Goal: Task Accomplishment & Management: Complete application form

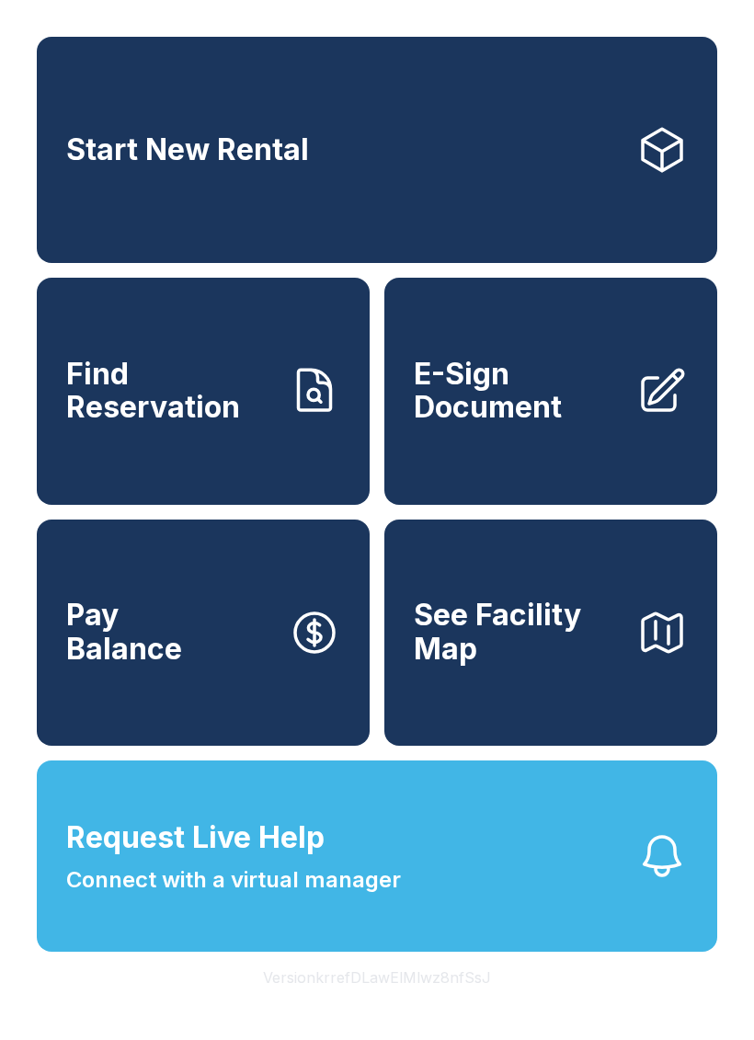
click at [508, 401] on span "E-Sign Document" at bounding box center [518, 391] width 208 height 67
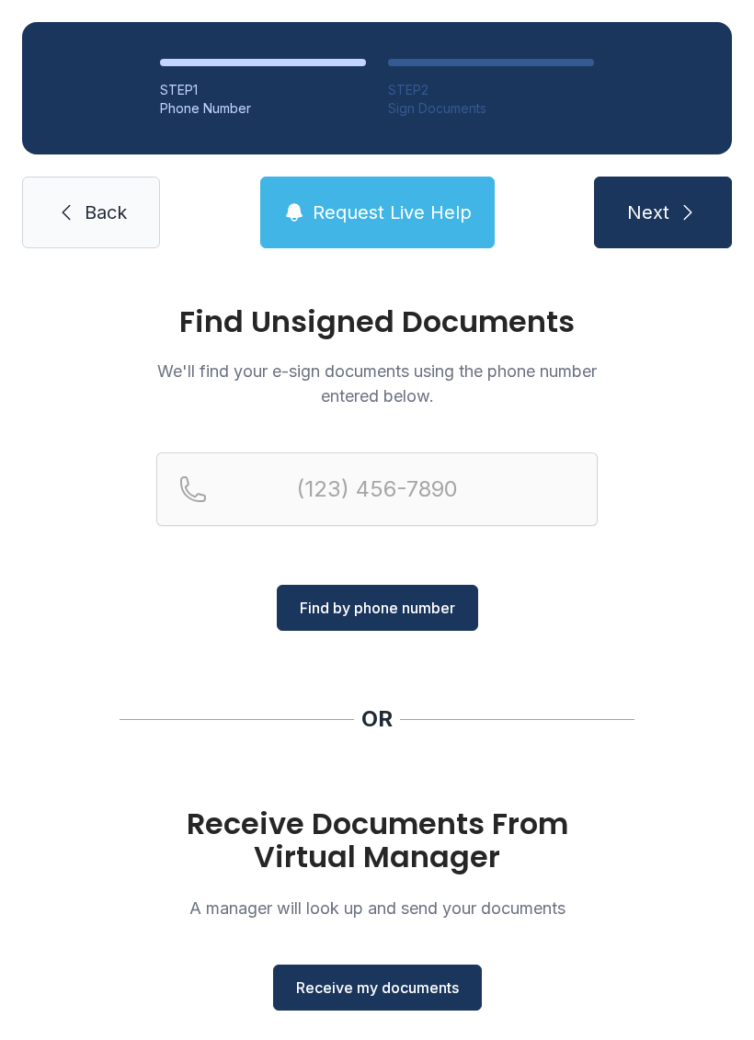
click at [411, 1008] on button "Receive my documents" at bounding box center [377, 987] width 209 height 46
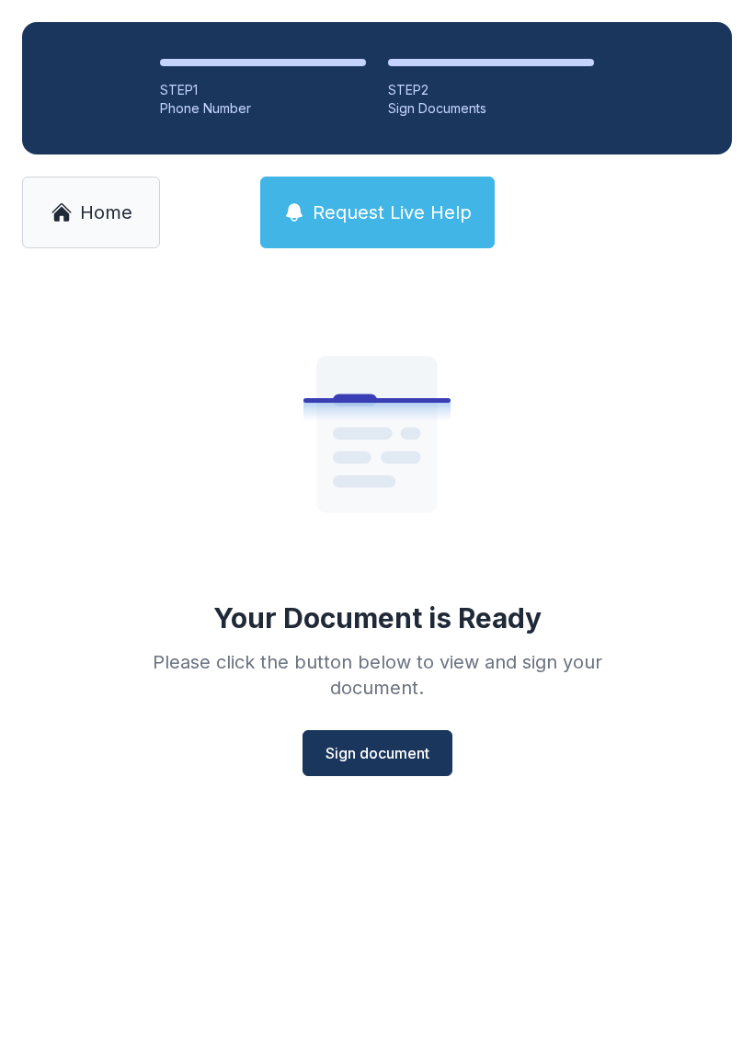
click at [391, 747] on span "Sign document" at bounding box center [377, 753] width 104 height 22
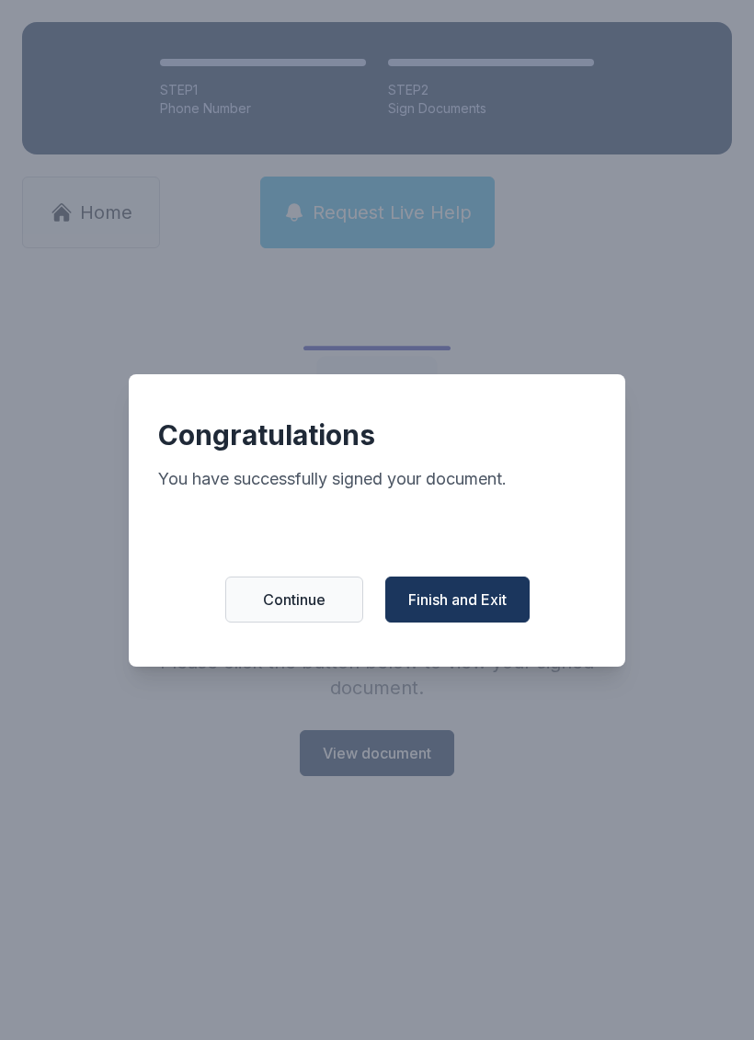
click at [466, 610] on span "Finish and Exit" at bounding box center [457, 599] width 98 height 22
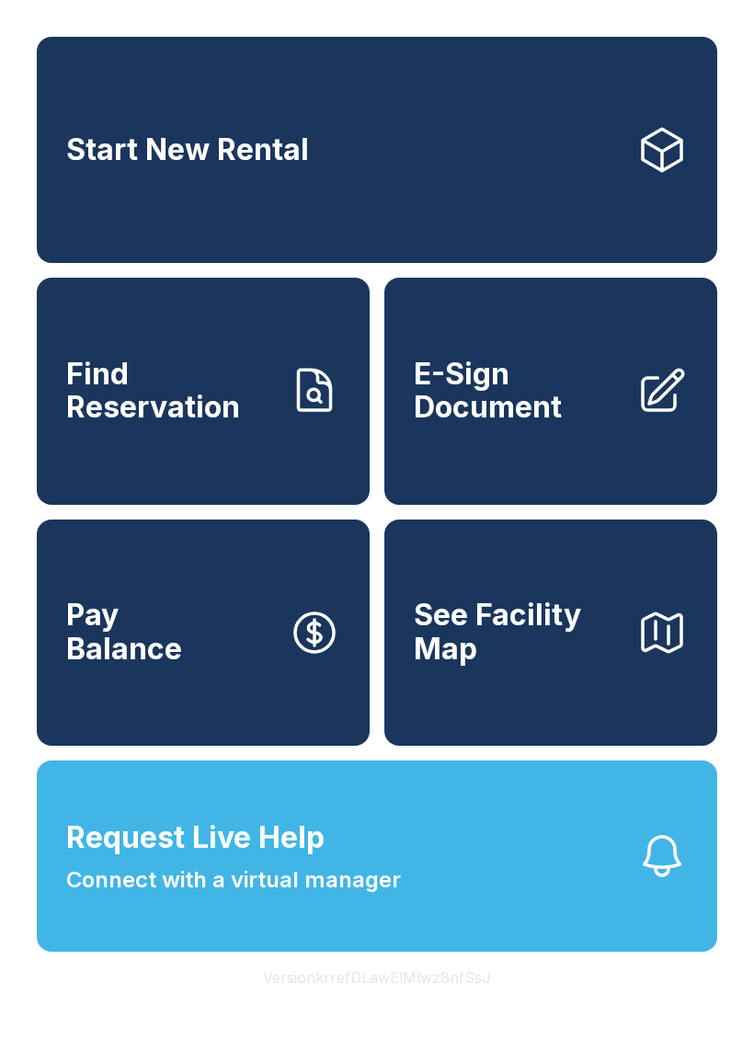
click at [517, 412] on span "E-Sign Document" at bounding box center [518, 391] width 208 height 67
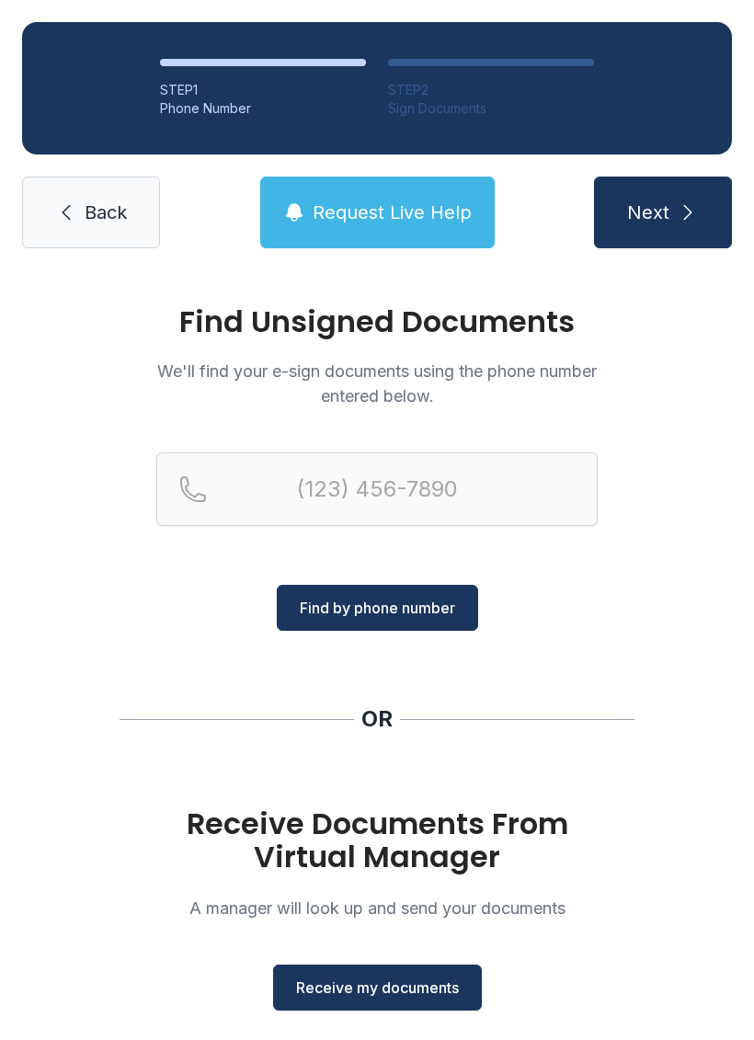
click at [411, 1007] on button "Receive my documents" at bounding box center [377, 987] width 209 height 46
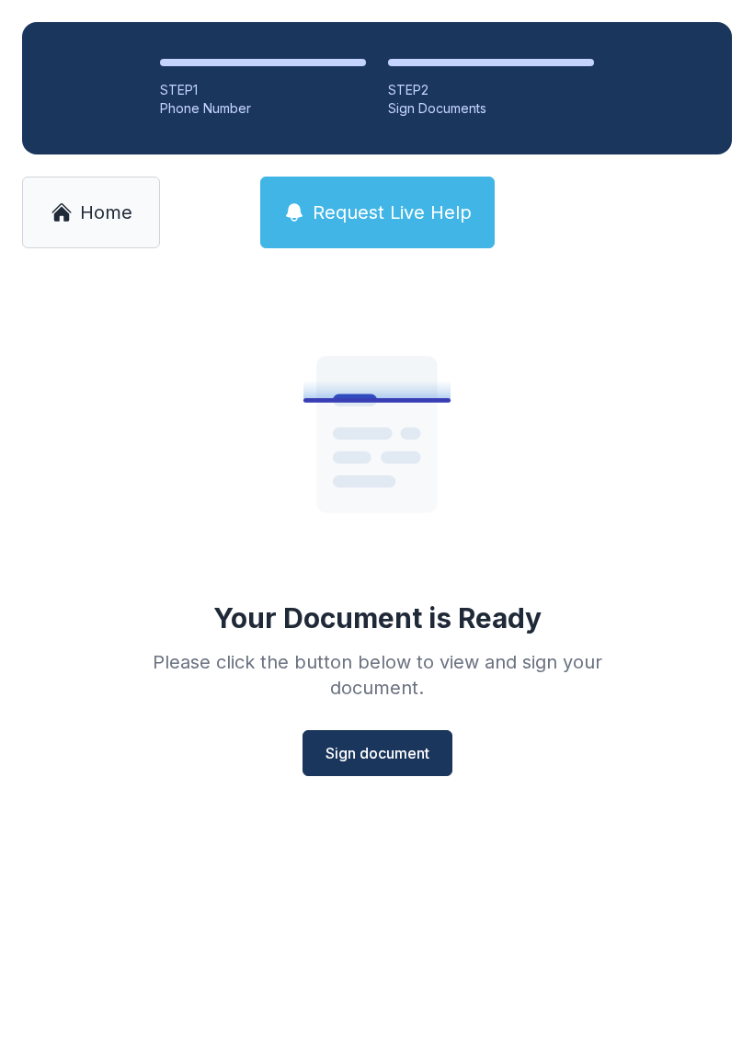
click at [409, 755] on span "Sign document" at bounding box center [377, 753] width 104 height 22
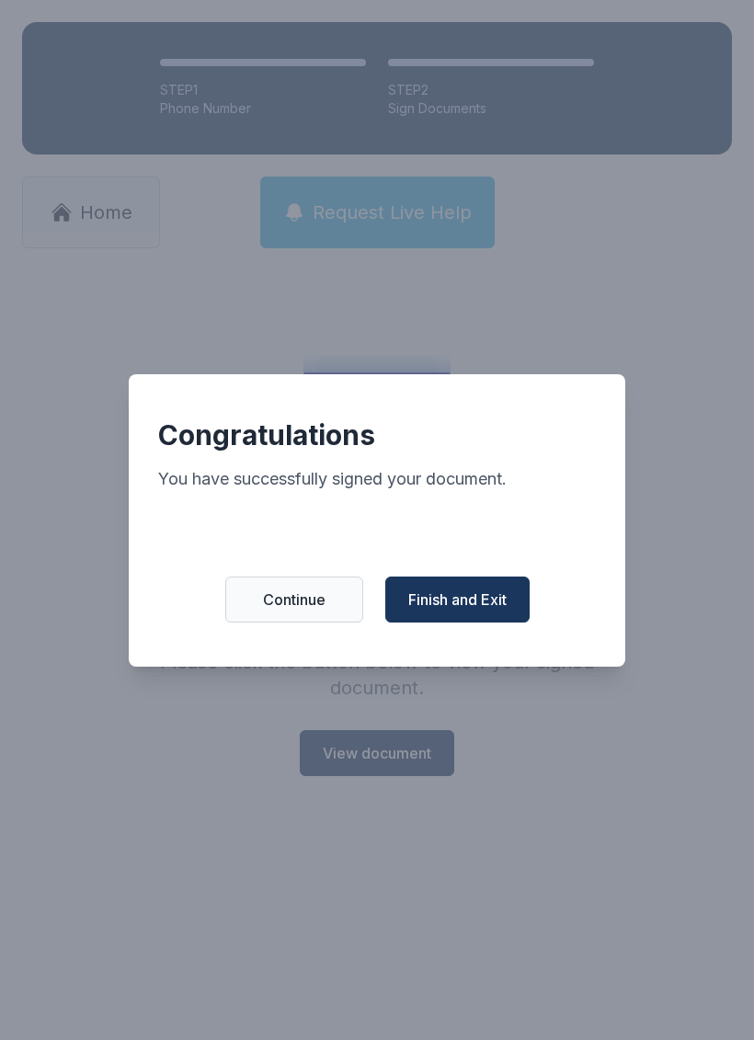
click at [472, 610] on span "Finish and Exit" at bounding box center [457, 599] width 98 height 22
